Goal: Task Accomplishment & Management: Complete application form

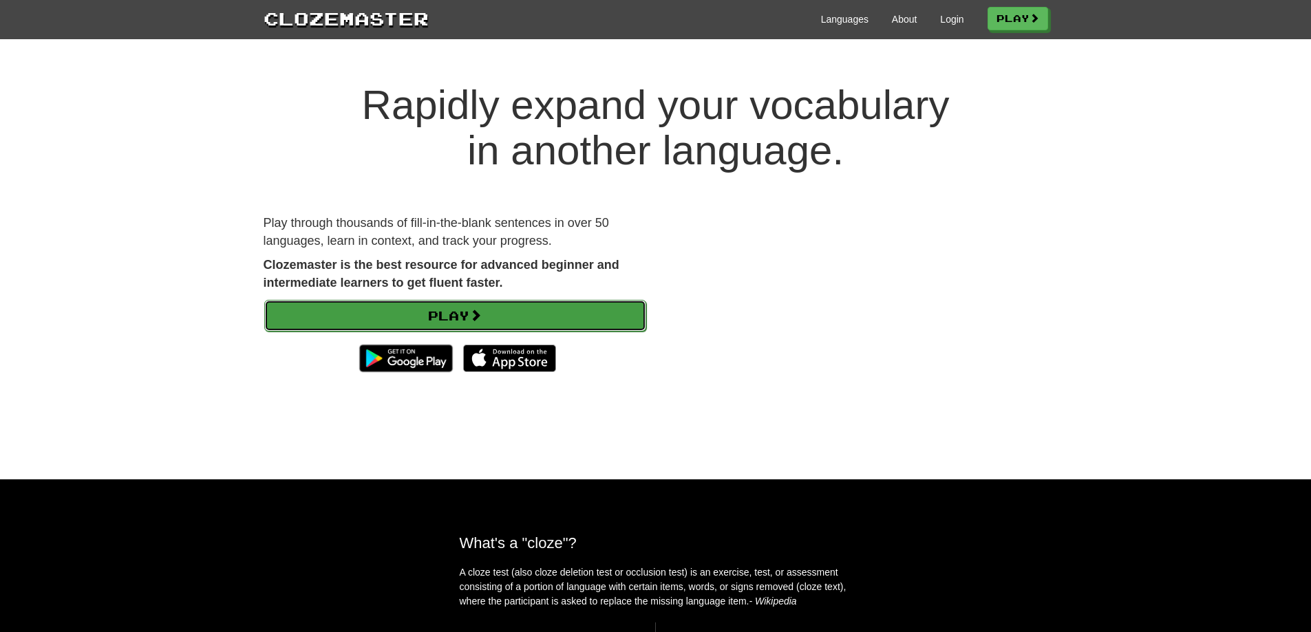
click at [515, 325] on link "Play" at bounding box center [455, 316] width 382 height 32
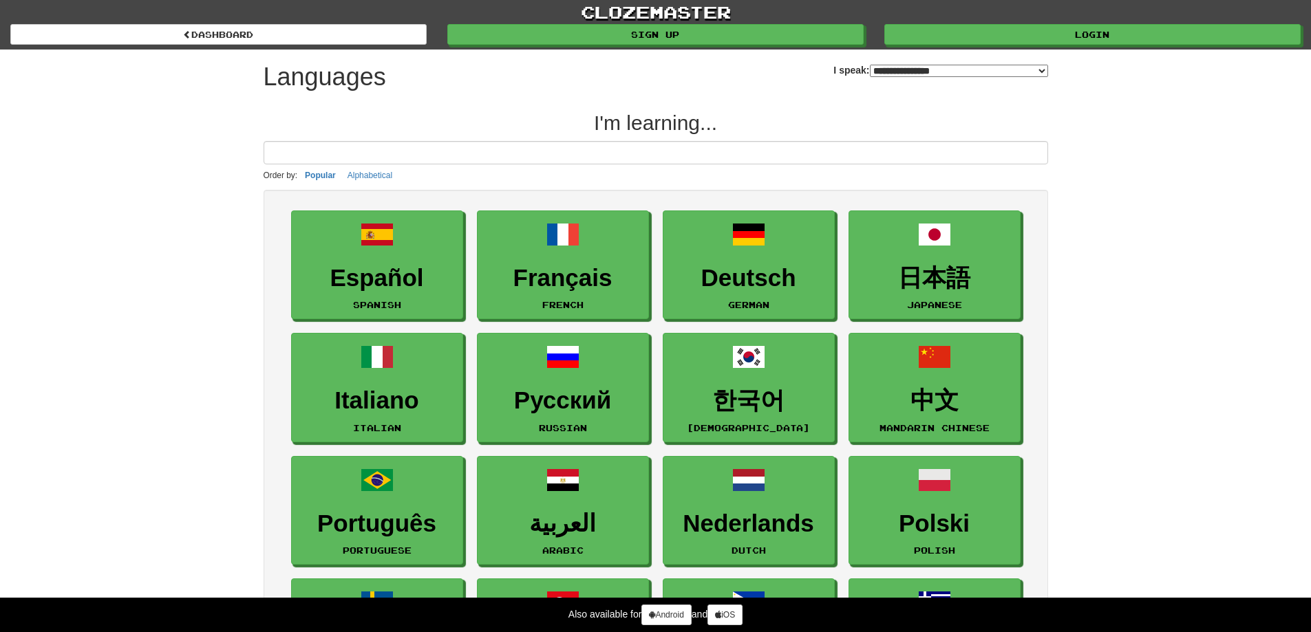
select select "*******"
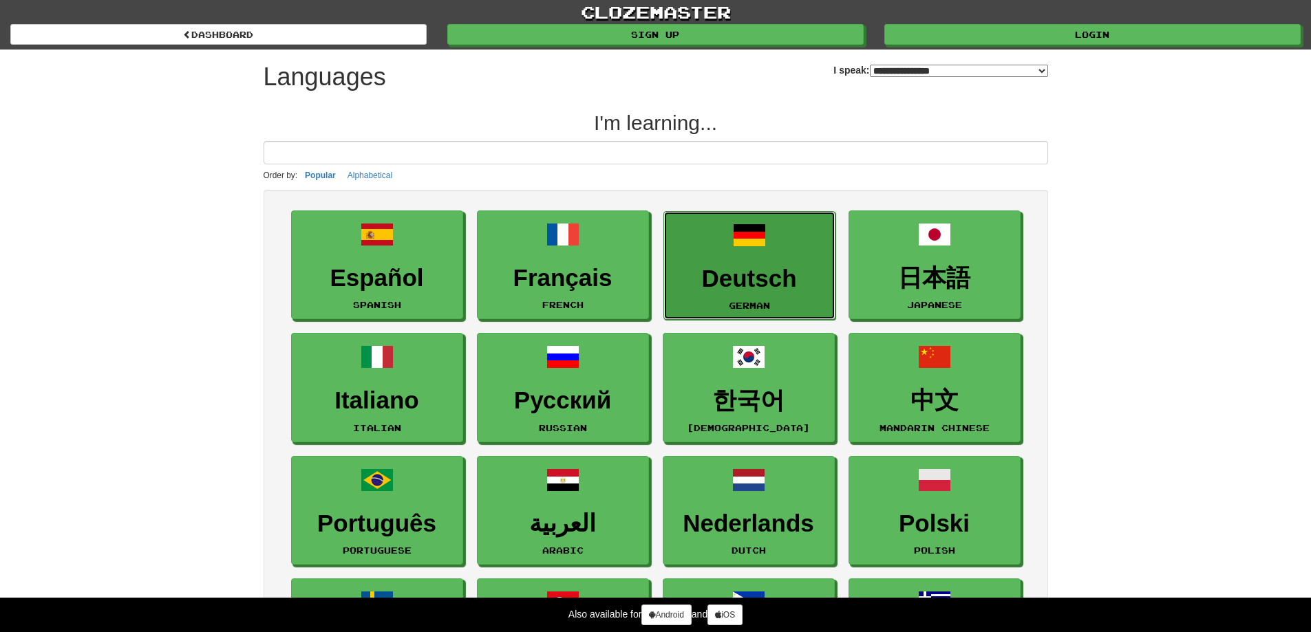
click at [764, 244] on span at bounding box center [749, 235] width 33 height 33
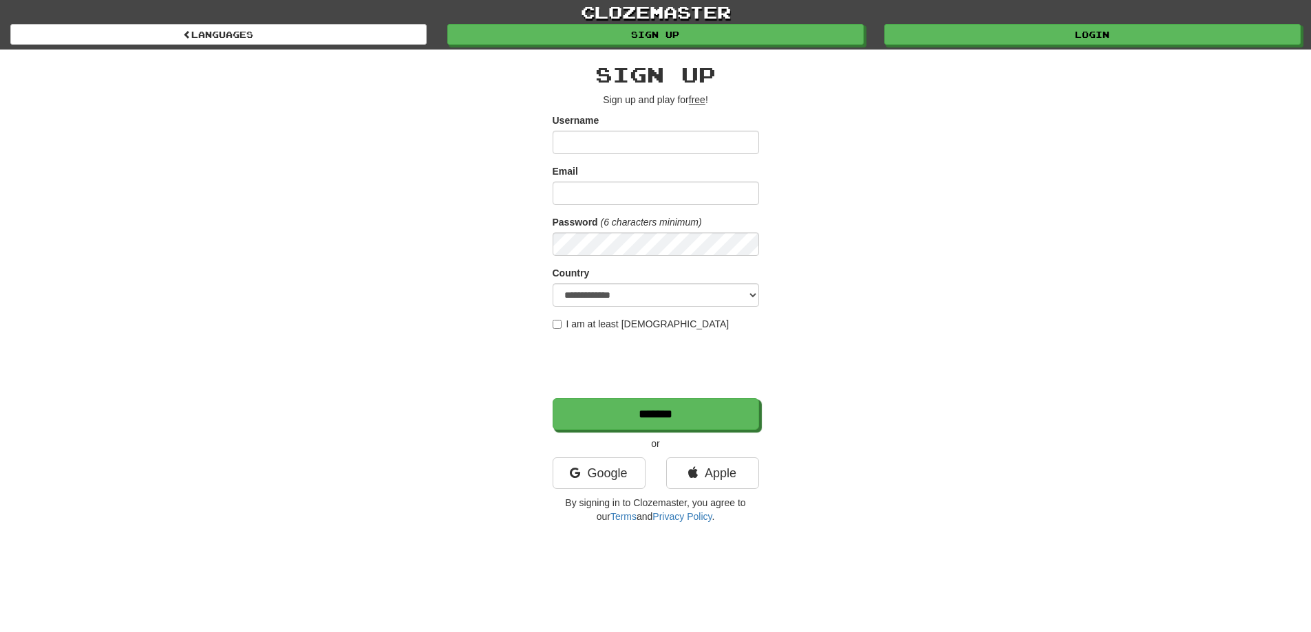
click at [630, 140] on input "Username" at bounding box center [656, 142] width 206 height 23
